Goal: Transaction & Acquisition: Obtain resource

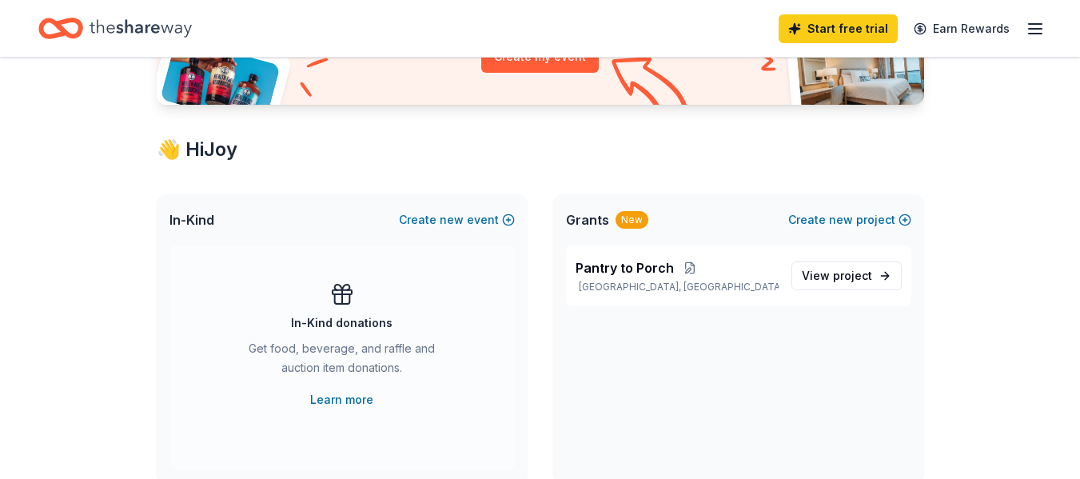
scroll to position [320, 0]
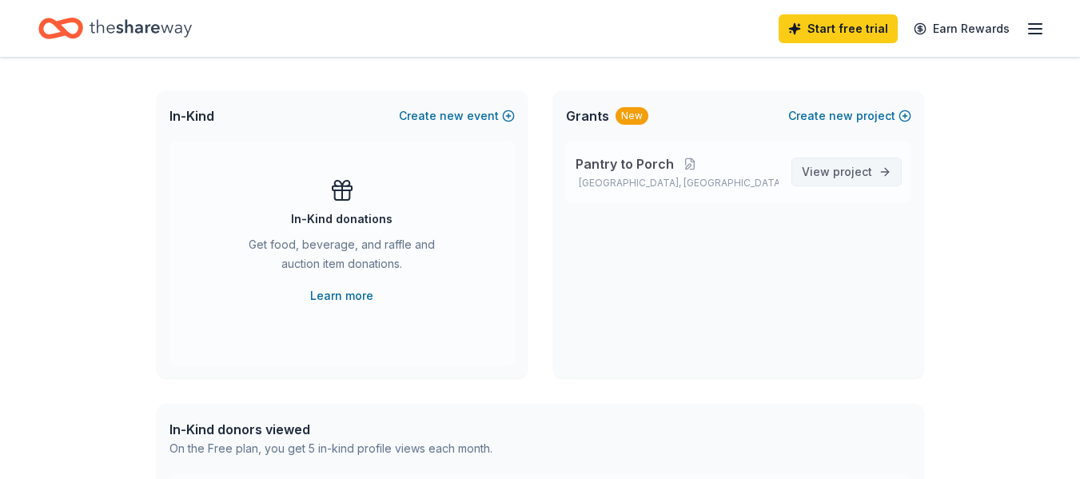
click at [830, 169] on span "View project" at bounding box center [837, 171] width 70 height 19
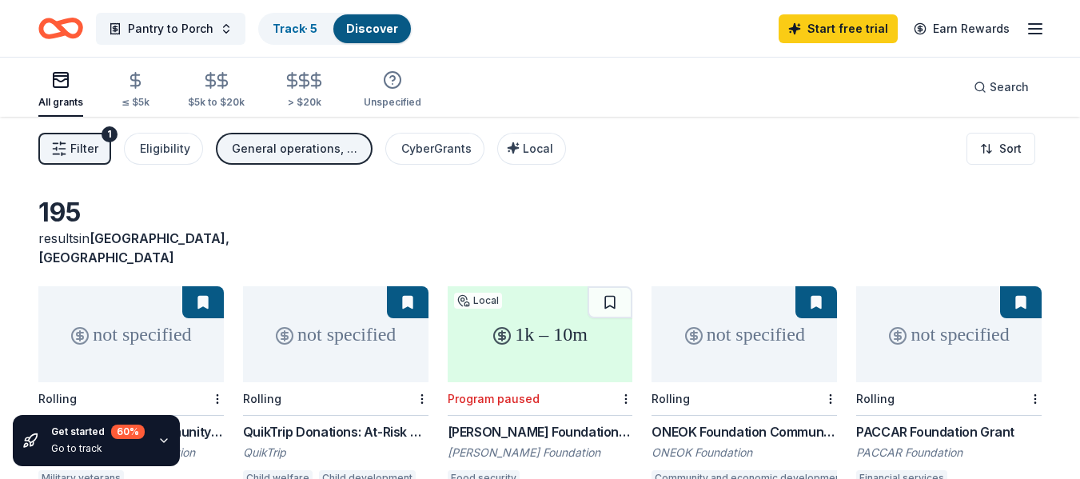
click at [677, 159] on div "Filter 1 Eligibility General operations, Capital CyberGrants Local Sort" at bounding box center [540, 149] width 1080 height 64
click at [760, 168] on div "Filter 1 Eligibility General operations, Capital CyberGrants Local Sort" at bounding box center [540, 149] width 1080 height 64
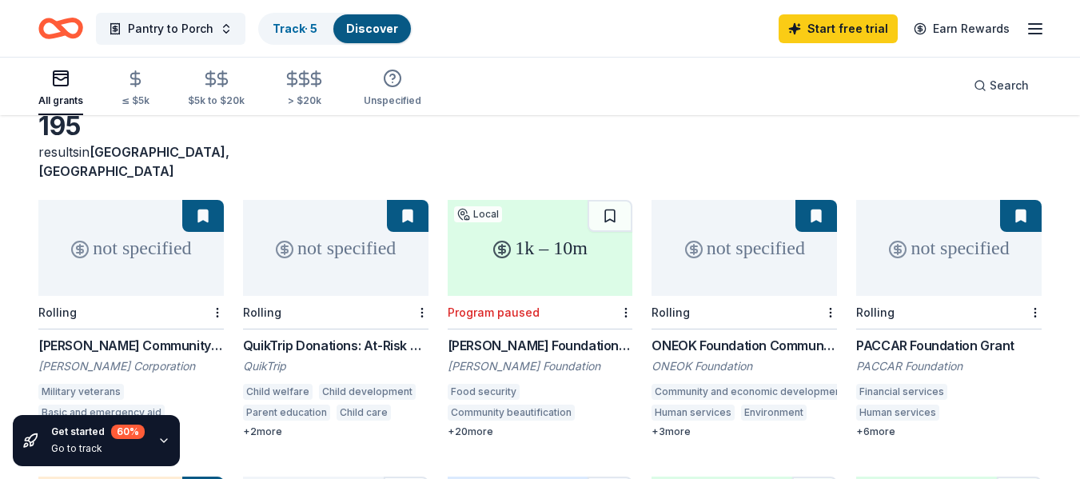
scroll to position [80, 0]
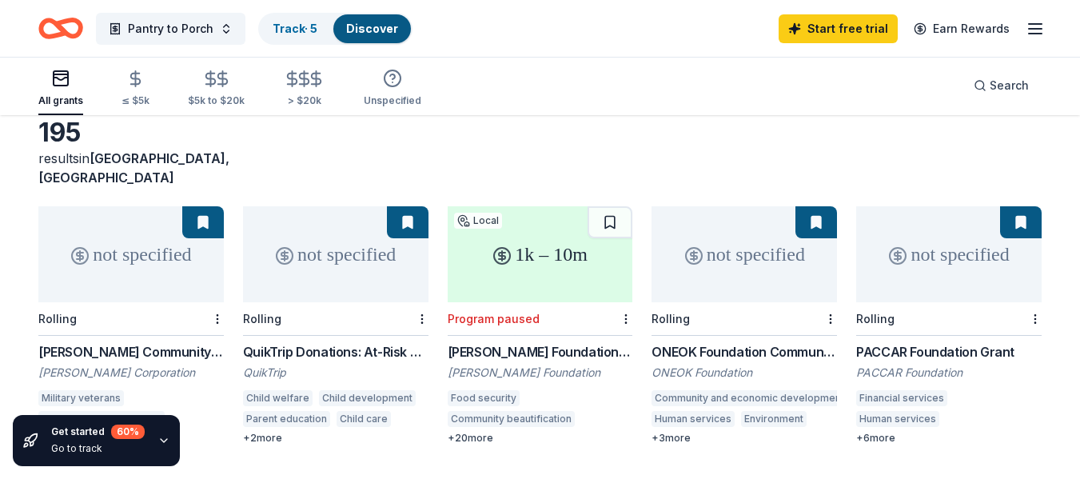
click at [145, 342] on div "[PERSON_NAME] Community Investment Grants" at bounding box center [130, 351] width 185 height 19
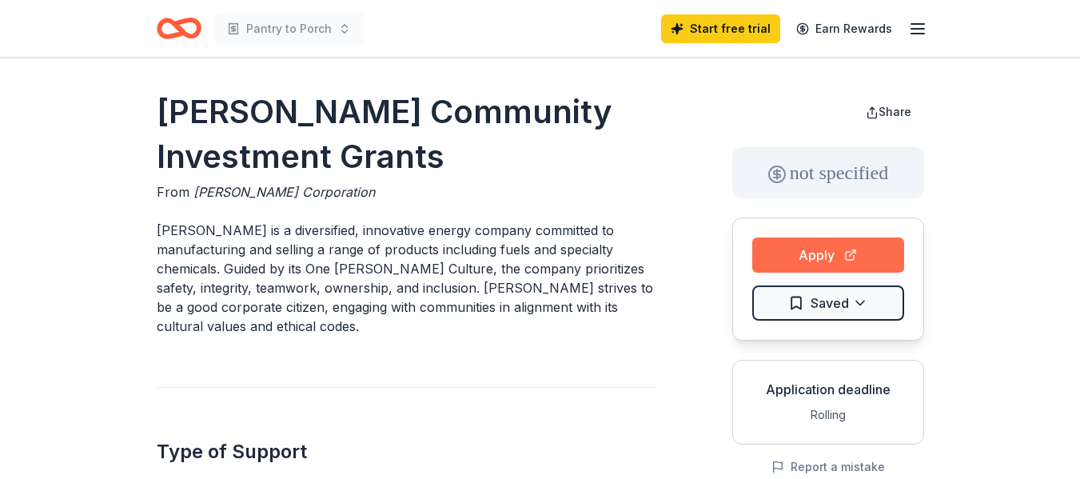
click at [811, 249] on button "Apply" at bounding box center [828, 254] width 152 height 35
